Goal: Task Accomplishment & Management: Use online tool/utility

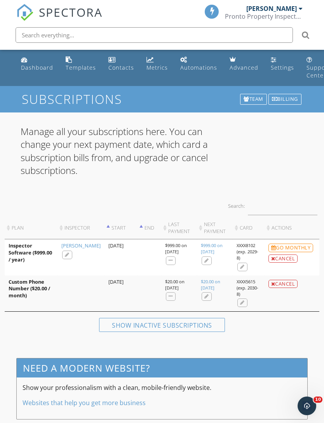
click at [296, 9] on div "[PERSON_NAME]" at bounding box center [272, 9] width 51 height 8
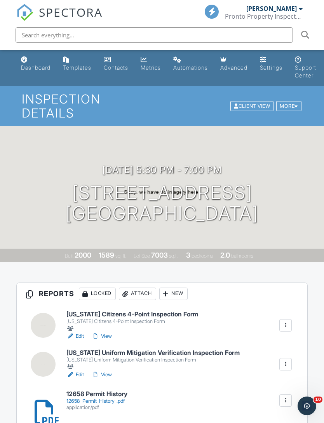
click at [45, 316] on div at bounding box center [43, 325] width 25 height 25
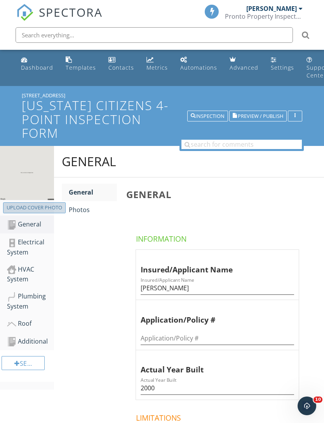
click at [44, 210] on div "Upload cover photo" at bounding box center [35, 208] width 56 height 8
type input "C:\fakepath\dji_fly_20250925_172640_871_1759110842014_photo.jpeg"
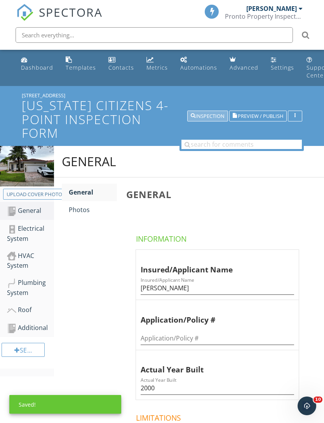
click at [213, 114] on div "Inspection" at bounding box center [208, 115] width 34 height 5
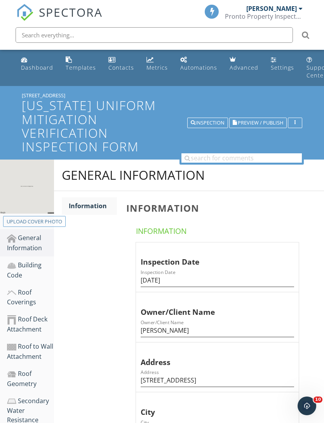
click at [42, 222] on div "Upload cover photo" at bounding box center [35, 222] width 56 height 8
type input "C:\fakepath\dji_fly_20250925_172640_871_1759110842014_photo.jpeg"
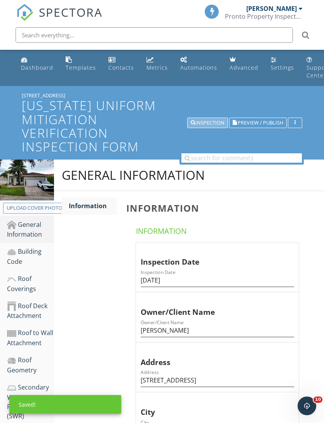
click at [213, 124] on div "Inspection" at bounding box center [208, 122] width 34 height 5
click at [213, 129] on h1 "[US_STATE] Uniform Mitigation Verification Inspection Form" at bounding box center [162, 125] width 281 height 55
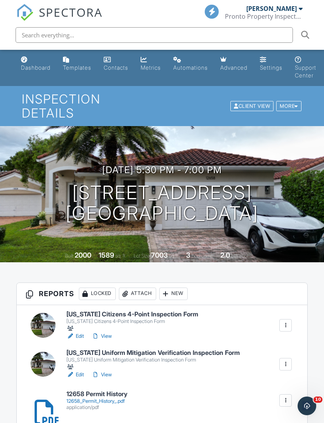
click at [112, 398] on div "12658_Permit_History_.pdf" at bounding box center [96, 401] width 61 height 6
